Goal: Use online tool/utility: Utilize a website feature to perform a specific function

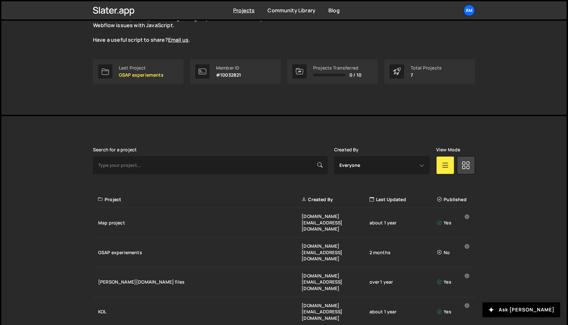
scroll to position [104, 0]
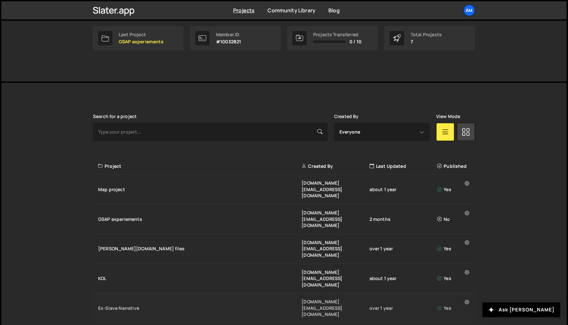
click at [159, 305] on div "Ex-Slave Narrative" at bounding box center [199, 308] width 203 height 6
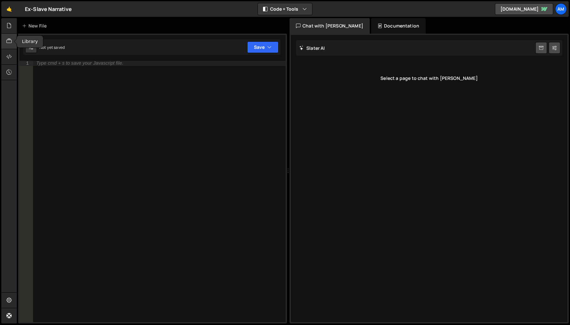
click at [9, 45] on icon at bounding box center [8, 41] width 5 height 7
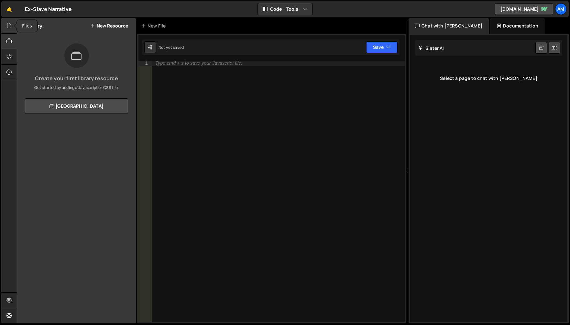
click at [6, 28] on div at bounding box center [9, 26] width 16 height 16
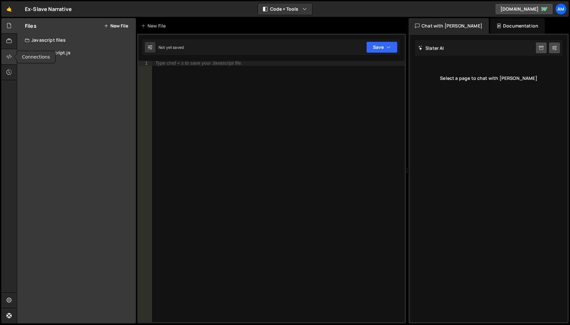
click at [4, 52] on div at bounding box center [9, 57] width 16 height 16
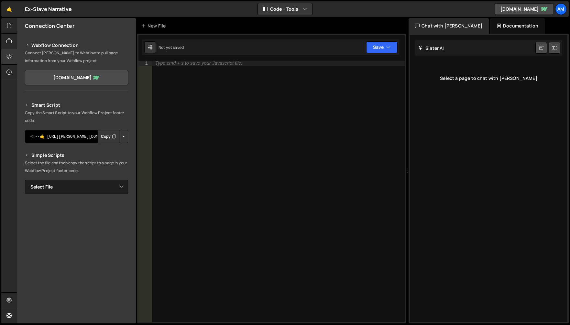
click at [84, 140] on textarea "<!--🤙 https://slater.app/7707.js--> <script>document.addEventListener("DOMConte…" at bounding box center [76, 137] width 103 height 14
click at [83, 140] on textarea "<!--🤙 https://slater.app/7707.js--> <script>document.addEventListener("DOMConte…" at bounding box center [76, 137] width 103 height 14
click at [88, 158] on h2 "Simple Scripts" at bounding box center [76, 155] width 103 height 8
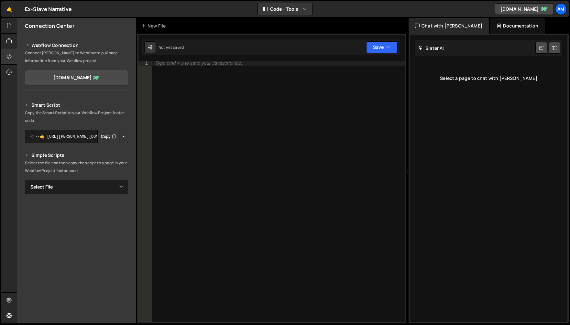
click at [47, 118] on p "Copy the Smart Script to your Webflow Project footer code." at bounding box center [76, 117] width 103 height 16
click at [105, 139] on button "Copy" at bounding box center [108, 137] width 22 height 14
click at [5, 40] on div at bounding box center [9, 42] width 16 height 16
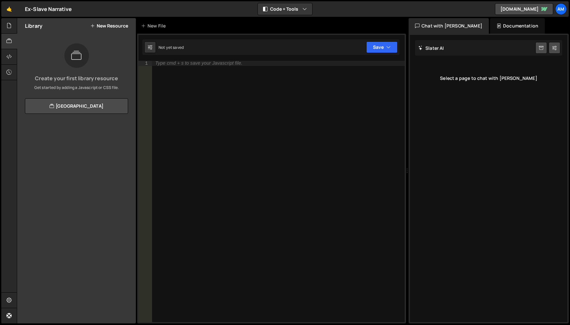
click at [20, 31] on div "Library New Resource" at bounding box center [76, 26] width 119 height 16
click at [11, 24] on icon at bounding box center [8, 25] width 5 height 7
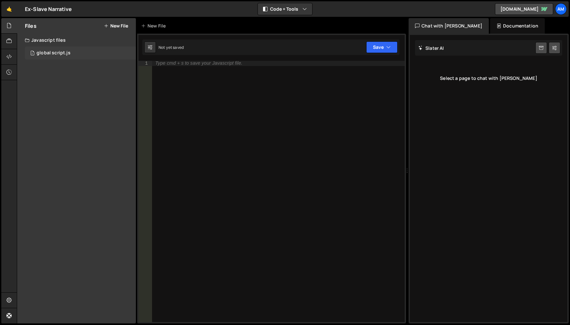
click at [55, 53] on div "global script.js" at bounding box center [54, 53] width 34 height 6
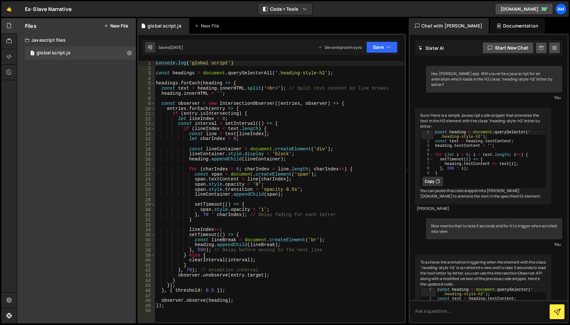
scroll to position [4399, 0]
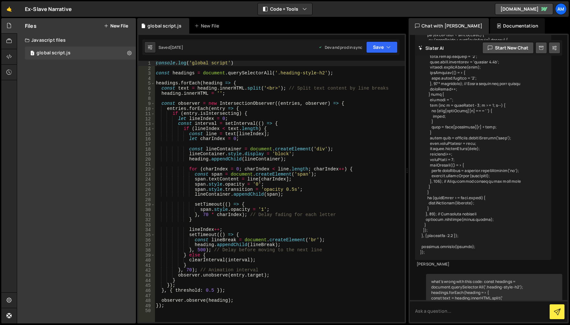
click at [281, 71] on div "console . log ( 'global script' ) const headings = document . querySelectorAll …" at bounding box center [280, 197] width 250 height 272
type textarea "const headings = document.querySelectorAll('.ub-heading-style-h2');"
click at [383, 49] on button "Save" at bounding box center [381, 47] width 31 height 12
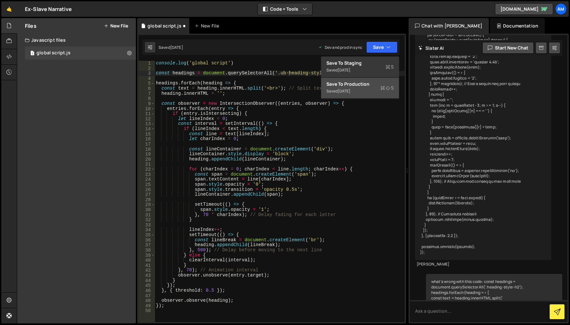
click at [366, 90] on div "Saved 1 year ago" at bounding box center [360, 91] width 67 height 8
